Goal: Task Accomplishment & Management: Use online tool/utility

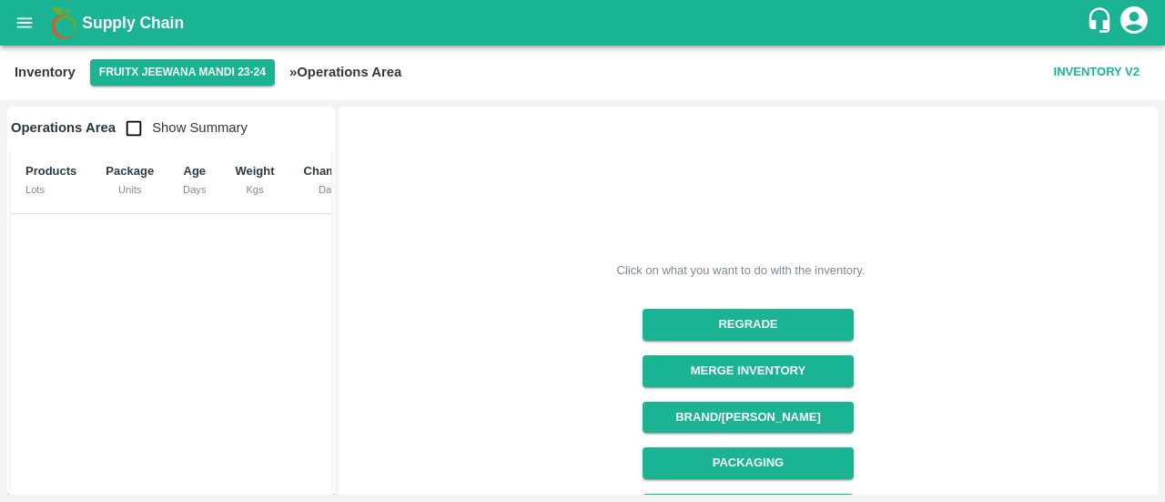
scroll to position [316, 0]
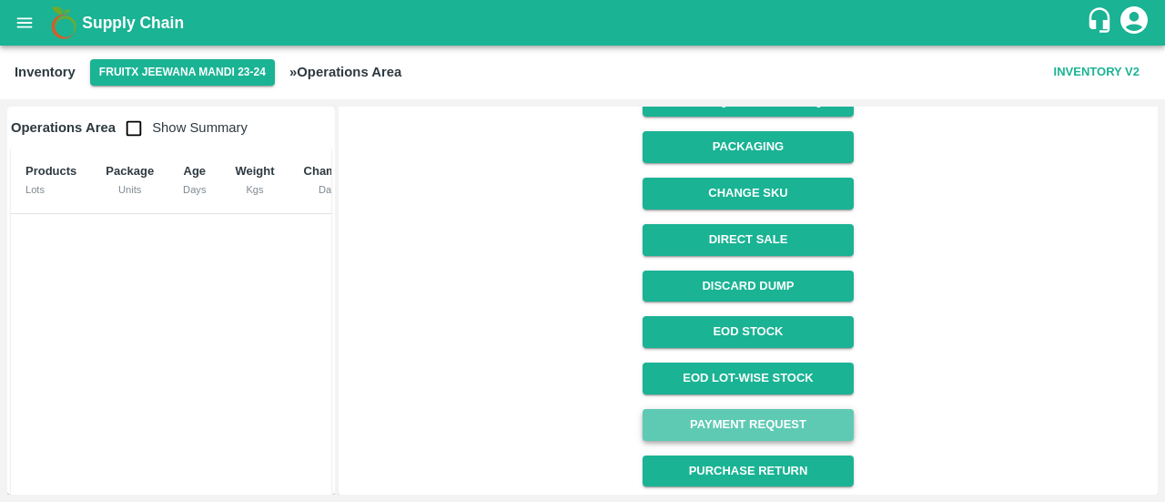
click at [745, 421] on link "Payment Request" at bounding box center [748, 425] width 210 height 32
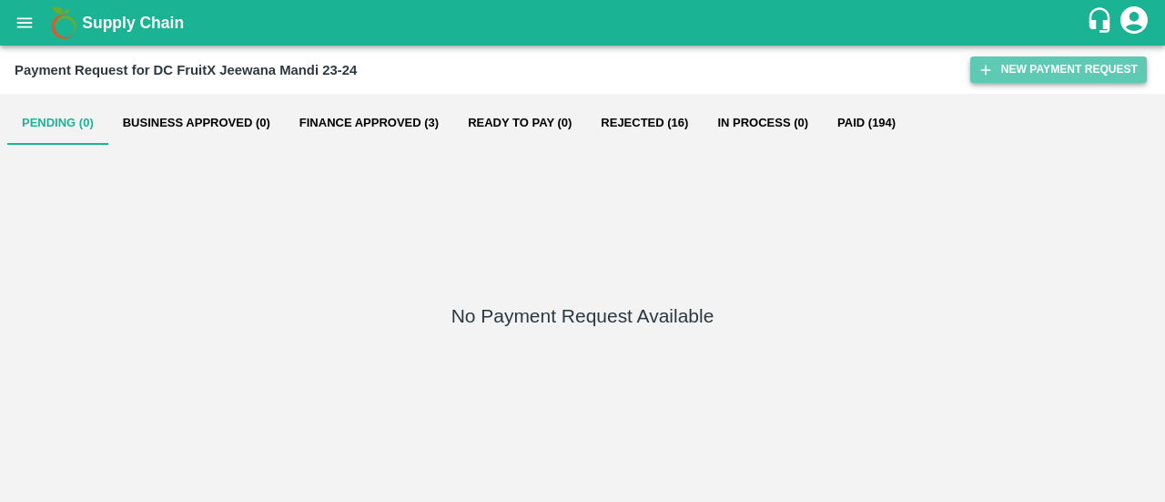
click at [992, 68] on icon "button" at bounding box center [986, 70] width 16 height 16
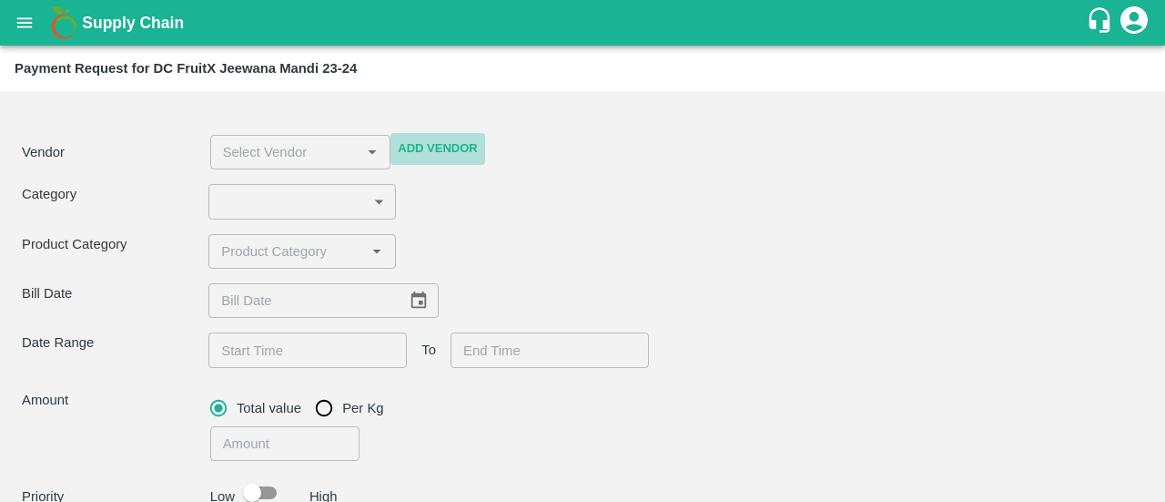
click at [430, 143] on button "Add Vendor" at bounding box center [437, 149] width 94 height 32
